Goal: Go to known website: Go to known website

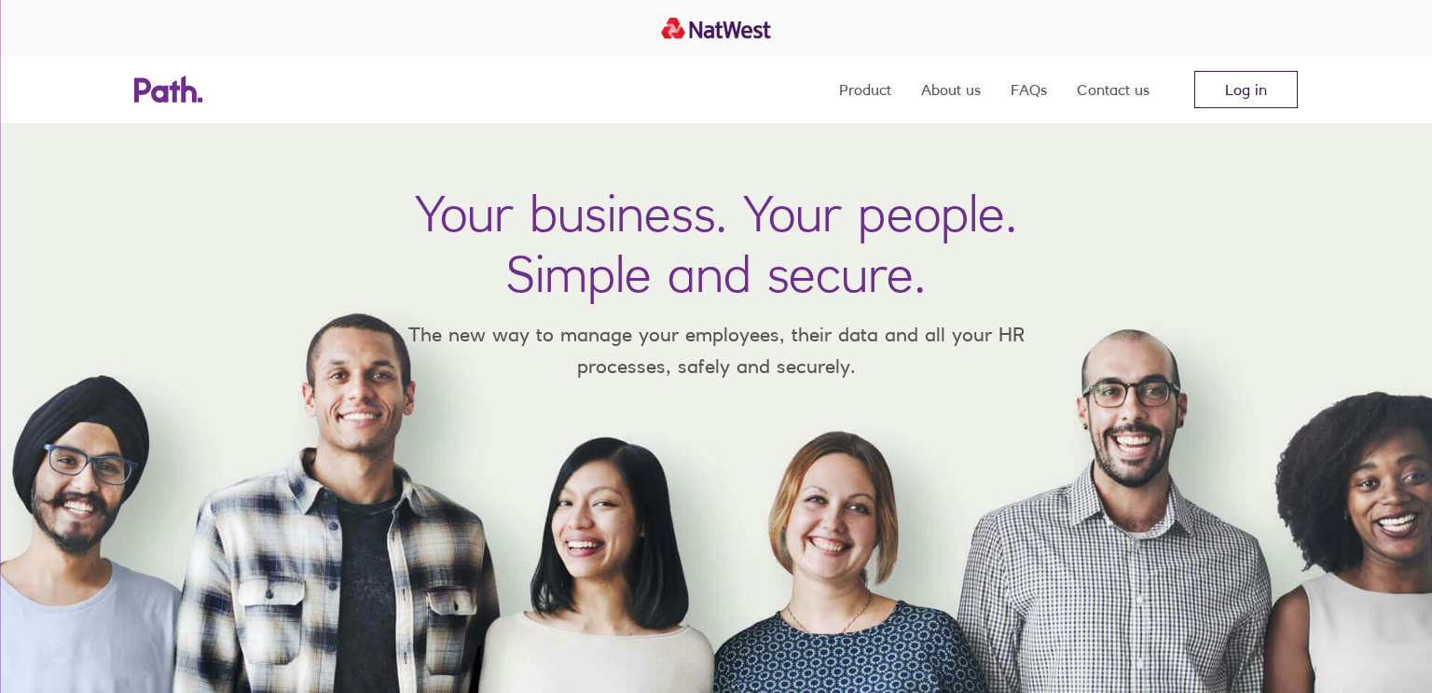
click at [1221, 100] on link "Log in" at bounding box center [1245, 89] width 103 height 37
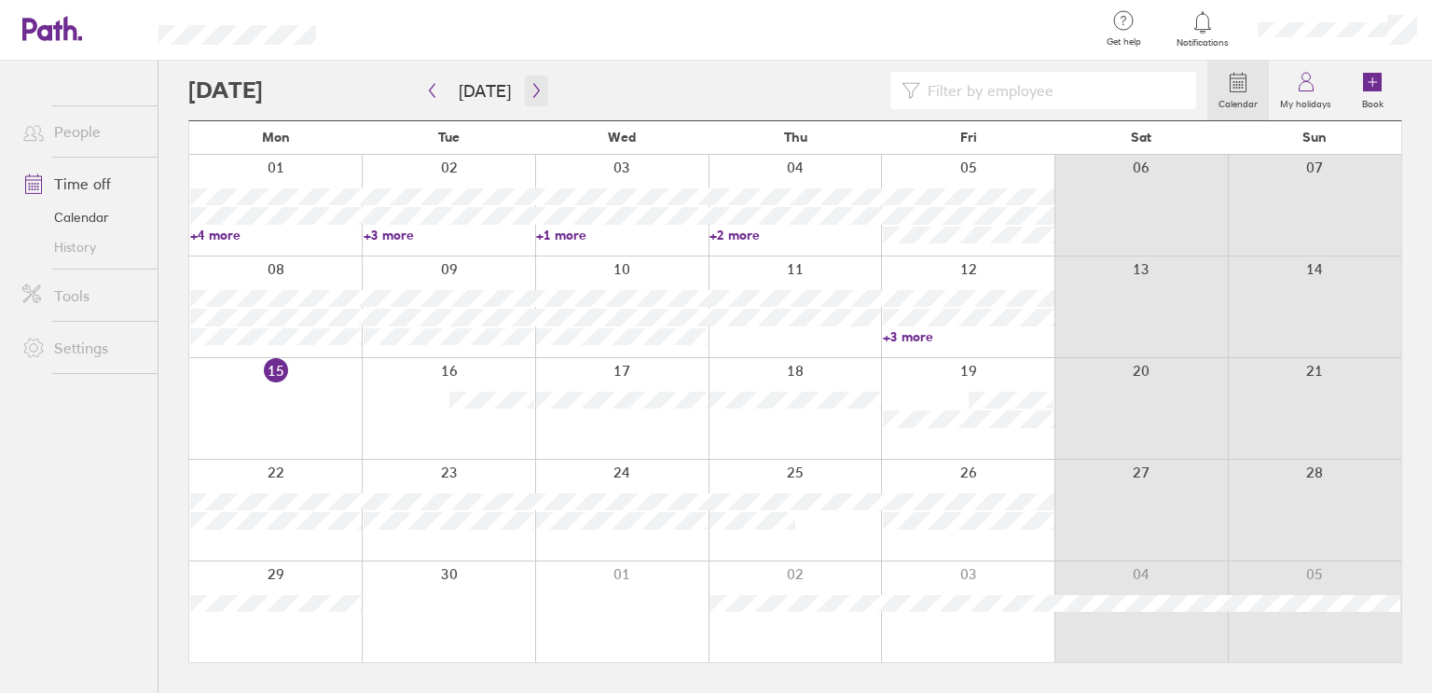
click at [529, 89] on icon "button" at bounding box center [536, 90] width 14 height 15
